Goal: Navigation & Orientation: Find specific page/section

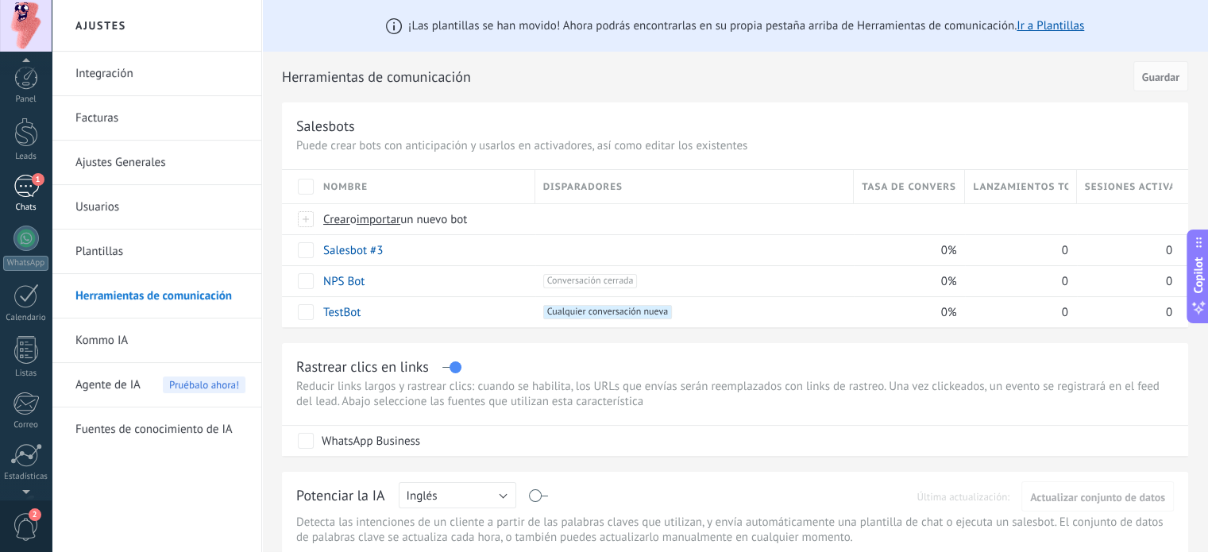
click at [18, 202] on link "1 Chats" at bounding box center [26, 194] width 52 height 38
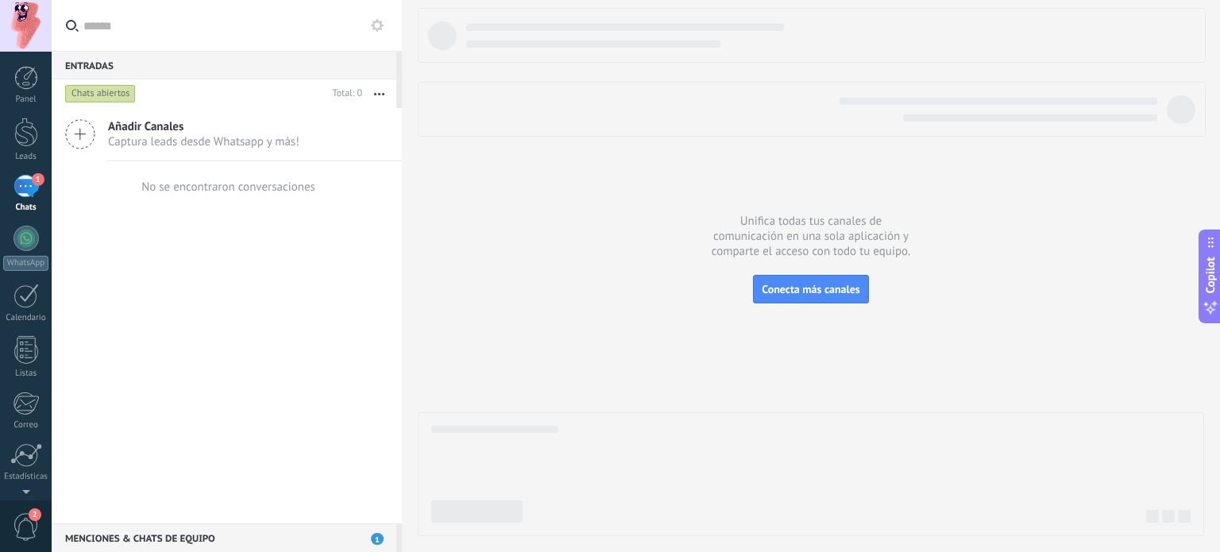
click at [113, 94] on div "Chats abiertos" at bounding box center [100, 93] width 71 height 19
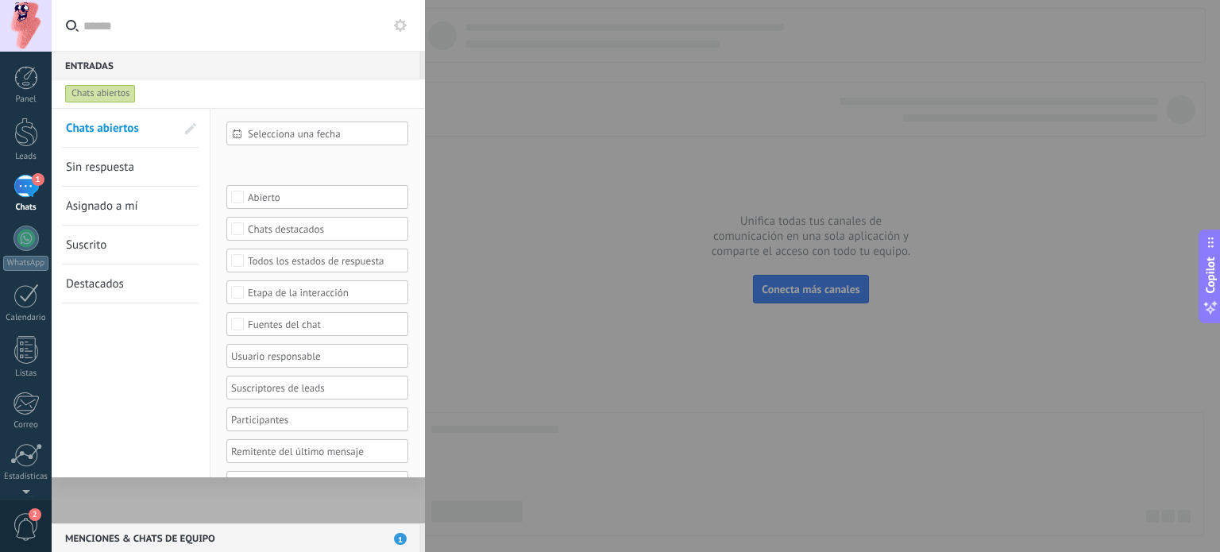
click at [113, 94] on div "Chats abiertos" at bounding box center [100, 93] width 71 height 19
click at [575, 163] on div at bounding box center [610, 276] width 1220 height 552
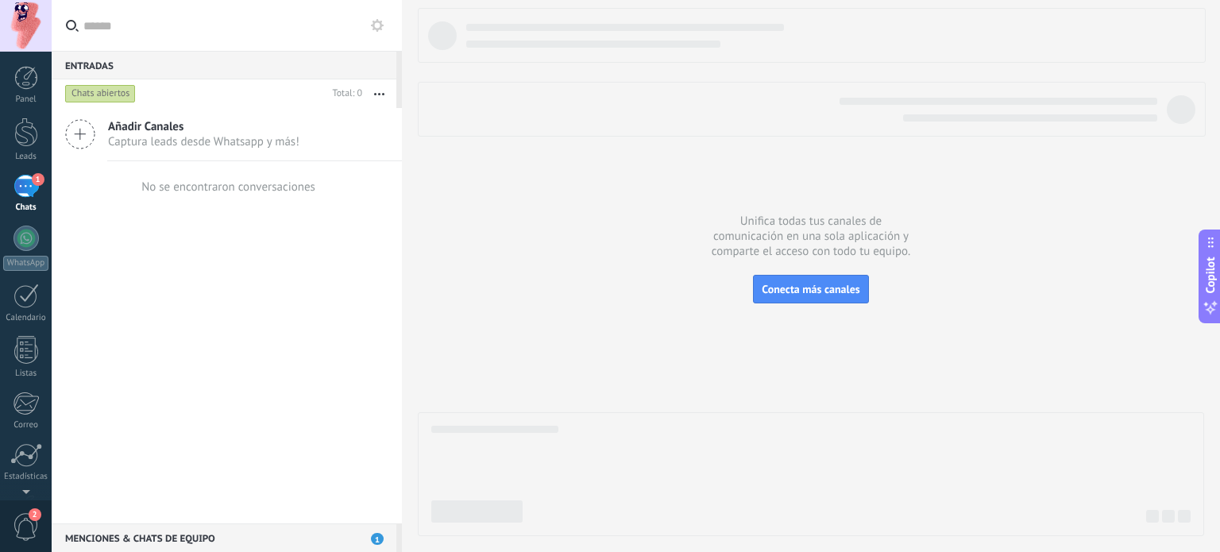
click at [373, 98] on button "button" at bounding box center [379, 93] width 34 height 29
